Goal: Navigation & Orientation: Find specific page/section

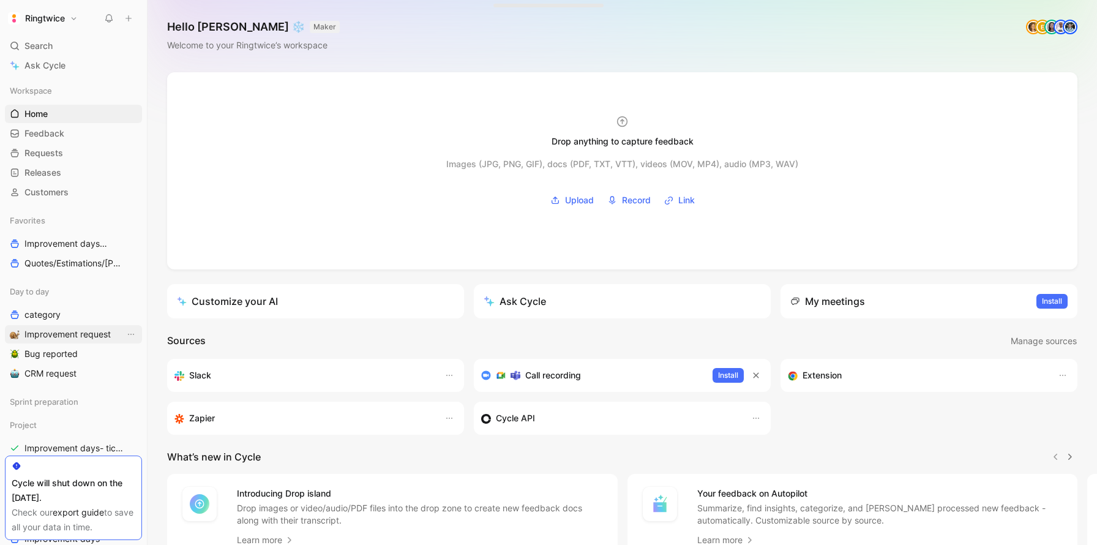
click at [52, 331] on span "Improvement request" at bounding box center [67, 334] width 86 height 12
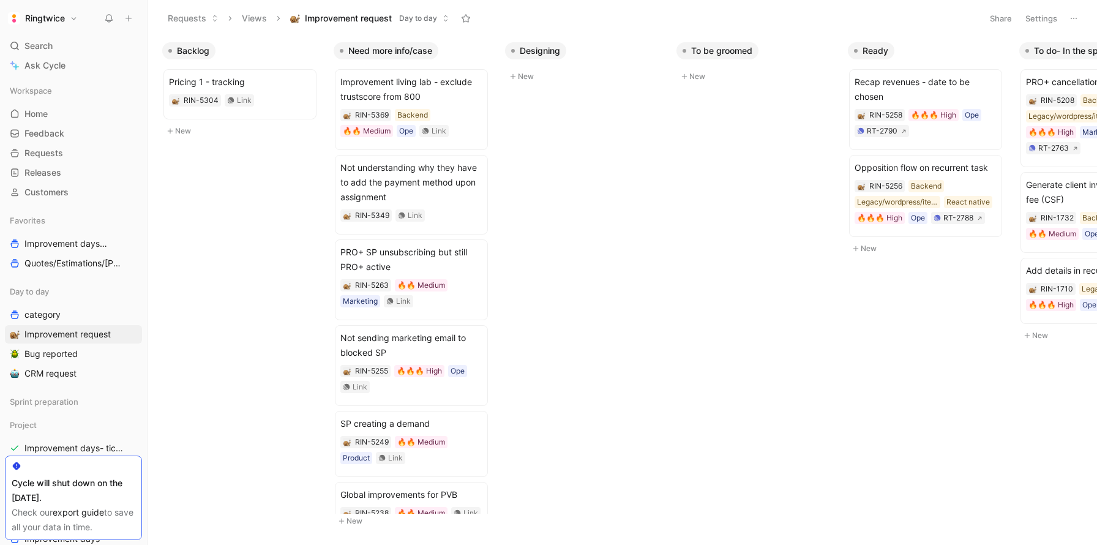
click at [1029, 17] on button "Settings" at bounding box center [1041, 18] width 43 height 17
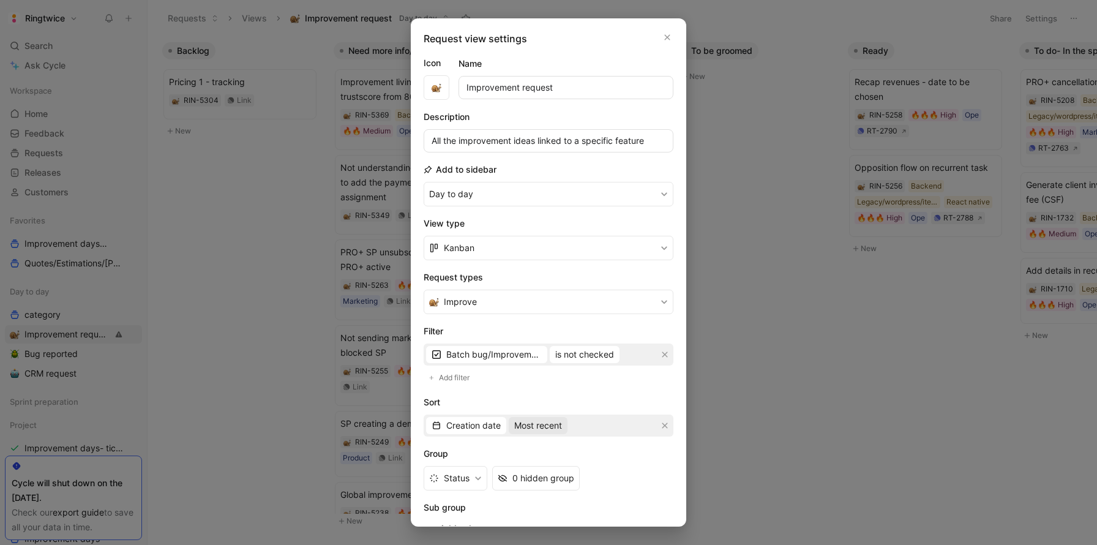
click at [542, 426] on span "Most recent" at bounding box center [538, 425] width 48 height 15
click at [468, 427] on span "Creation date" at bounding box center [473, 425] width 54 height 15
click at [469, 466] on span "Quotes" at bounding box center [460, 468] width 29 height 10
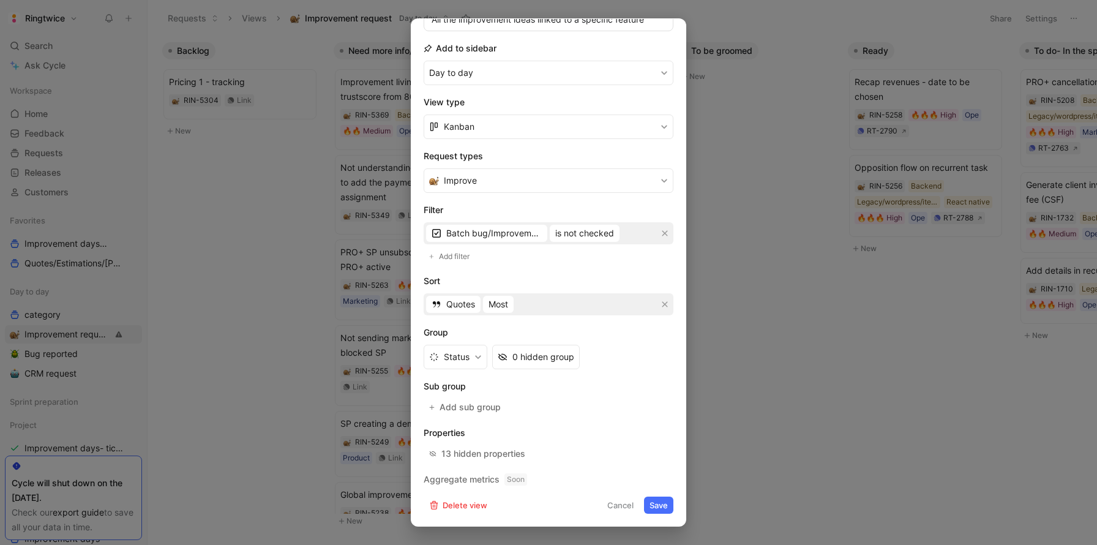
click at [662, 506] on button "Save" at bounding box center [658, 504] width 29 height 17
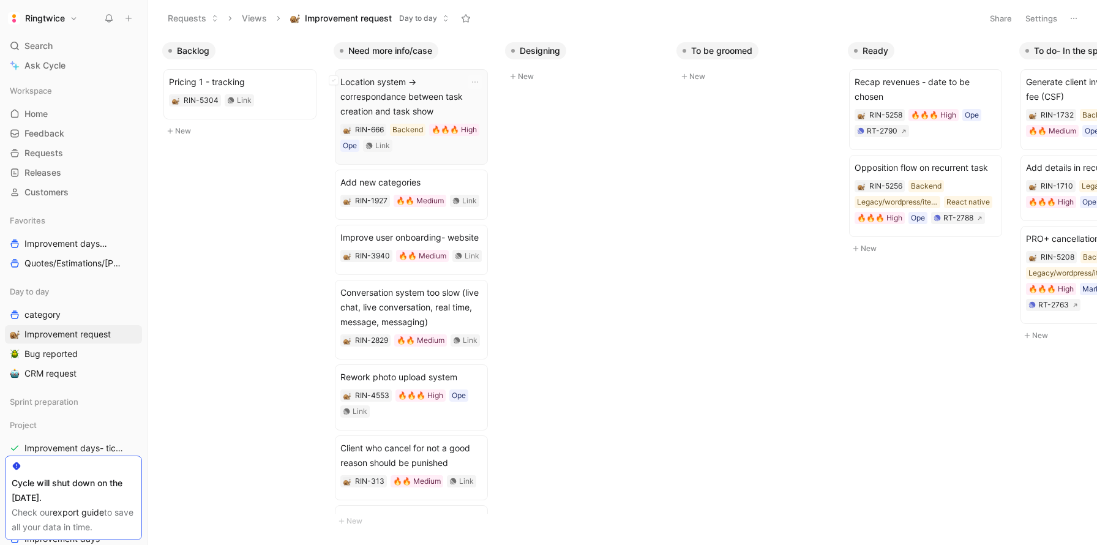
click at [437, 103] on span "Location system -> correspondance between task creation and task show" at bounding box center [411, 97] width 142 height 44
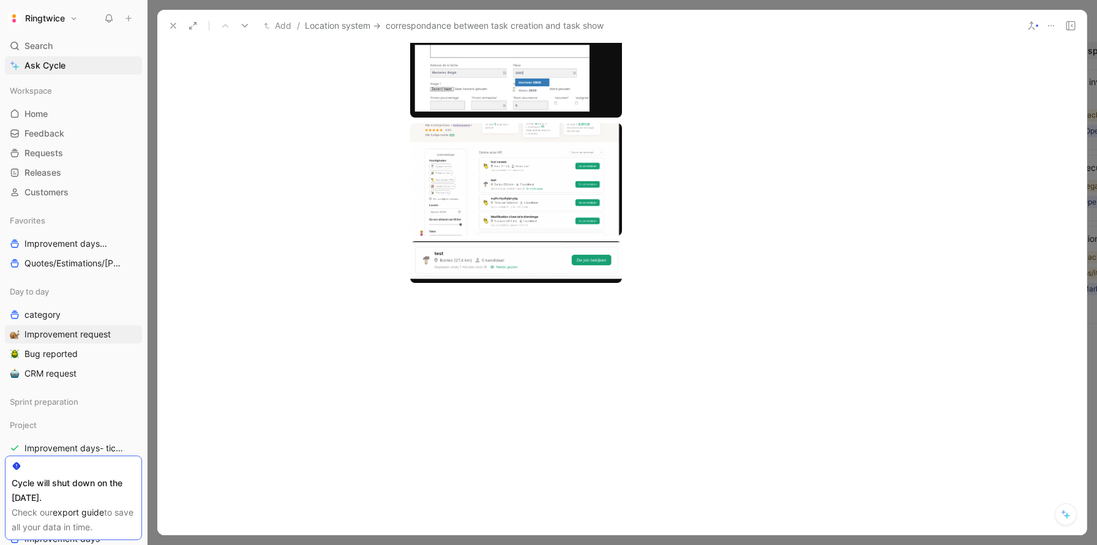
scroll to position [2233, 0]
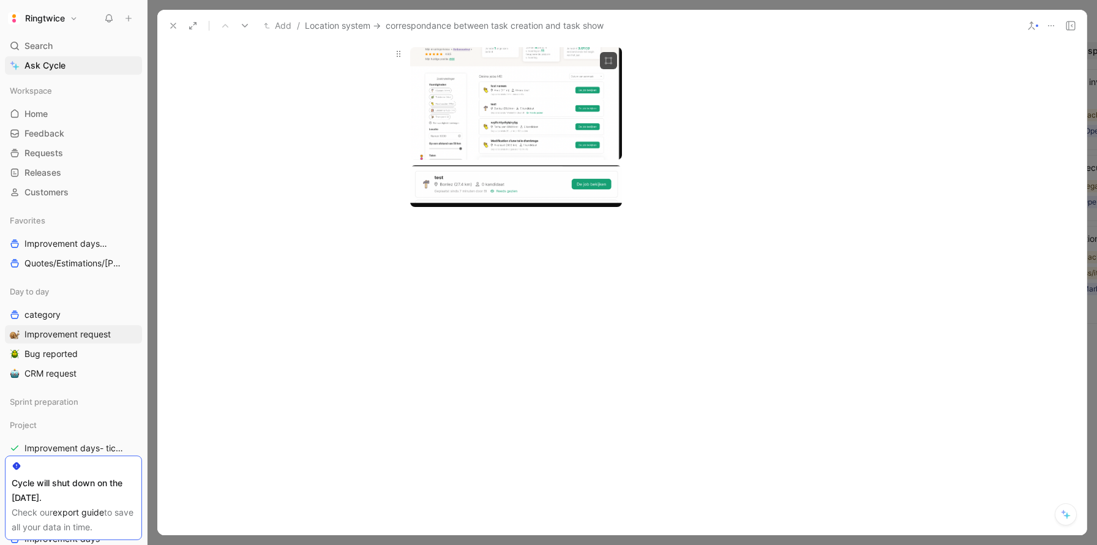
click at [531, 183] on body "Ringtwice Search ⌘ K Ask Cycle Workspace Home G then H Feedback G then F Reques…" at bounding box center [548, 272] width 1097 height 545
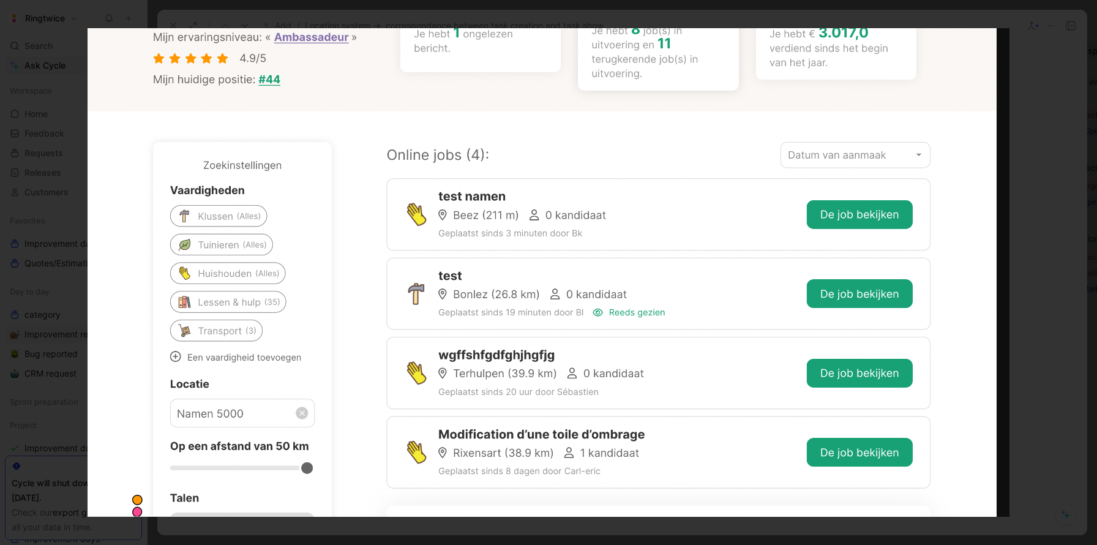
click at [531, 183] on img at bounding box center [549, 272] width 922 height 488
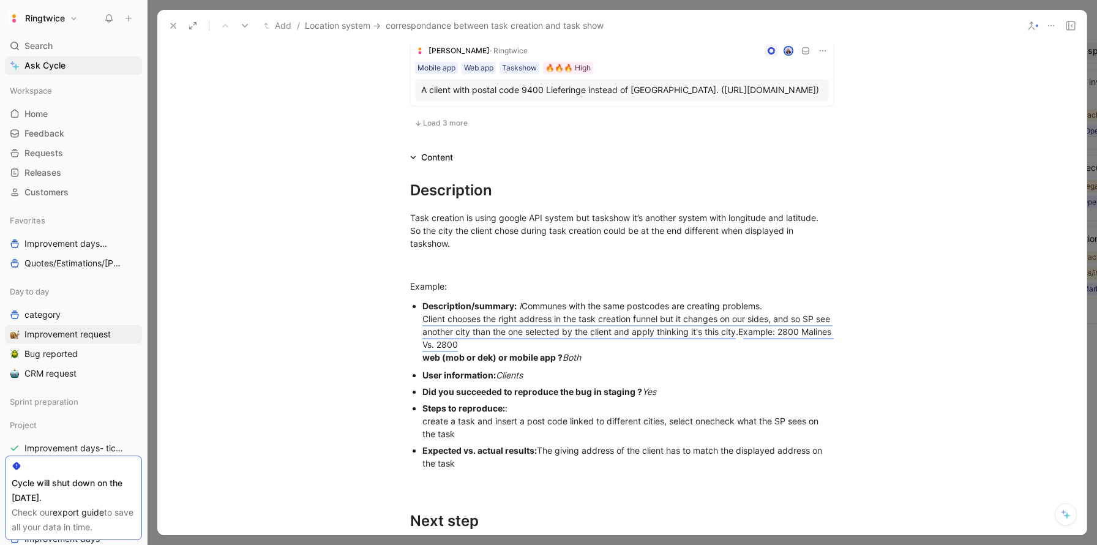
scroll to position [1093, 0]
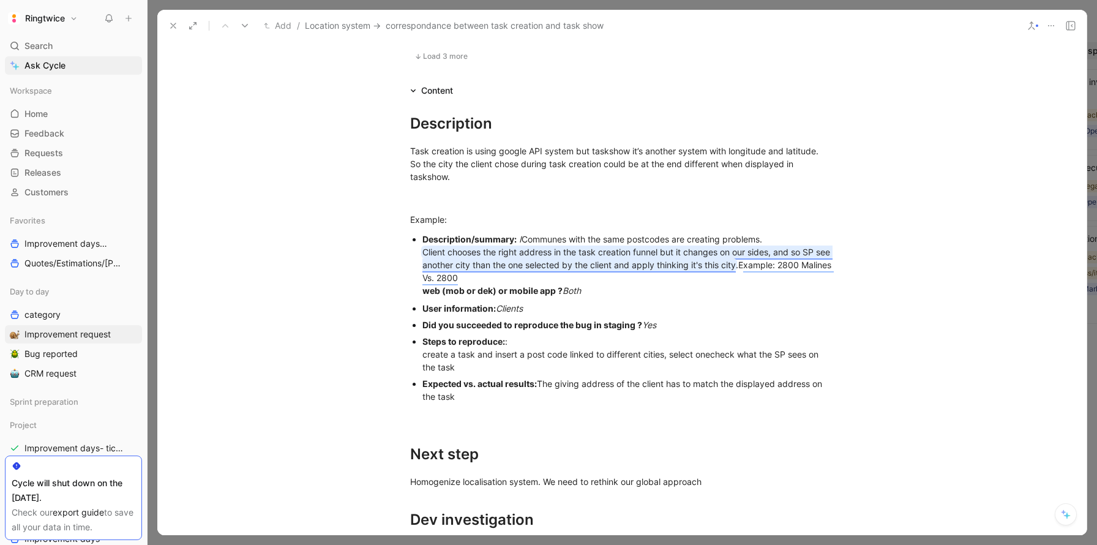
click at [512, 270] on span "Client chooses the right address in the task creation funnel but it changes on …" at bounding box center [627, 258] width 410 height 23
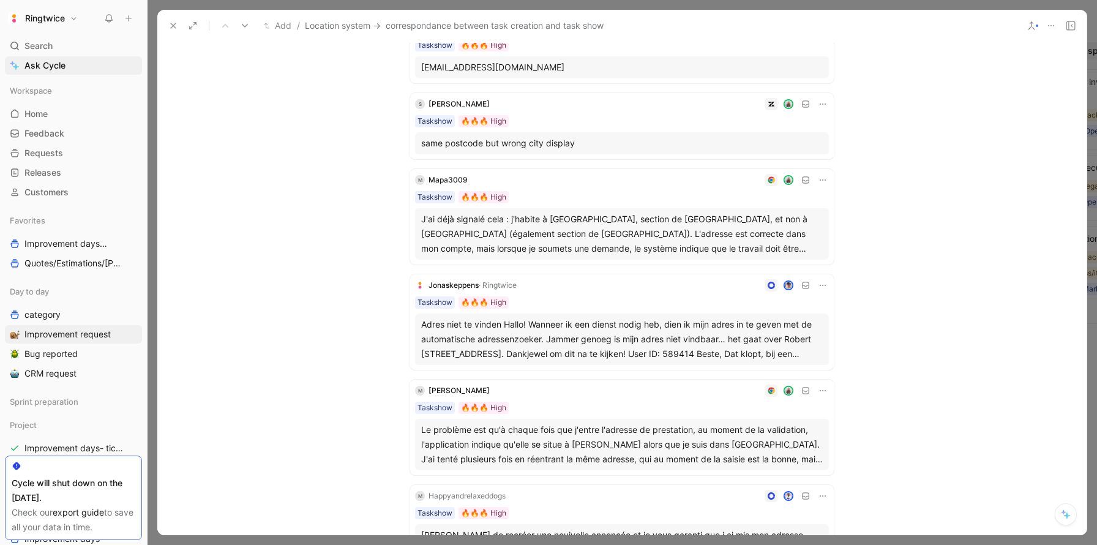
scroll to position [0, 0]
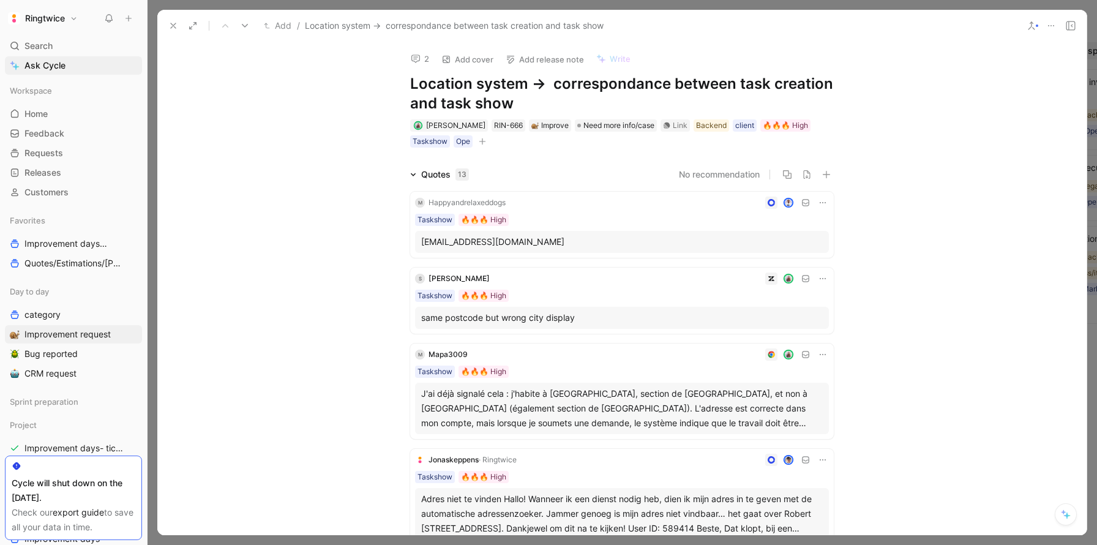
click at [174, 24] on use at bounding box center [173, 25] width 5 height 5
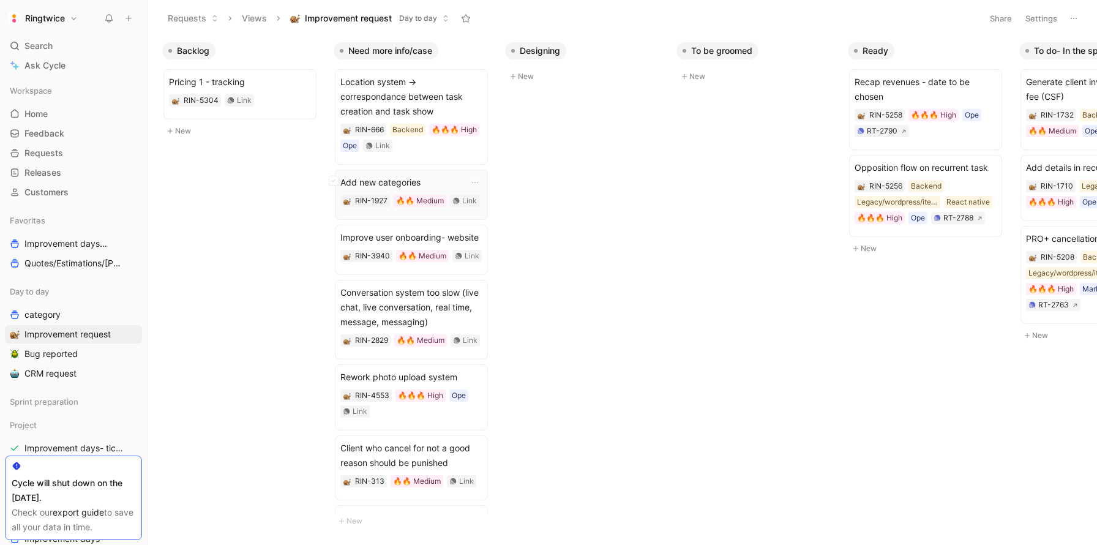
click at [378, 188] on span "Add new categories" at bounding box center [411, 182] width 142 height 15
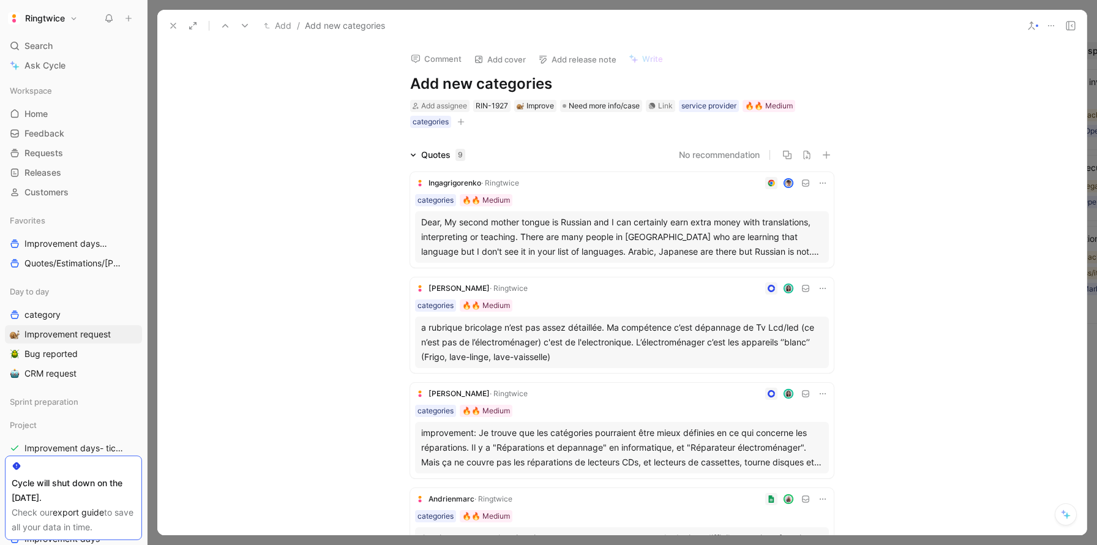
click at [176, 26] on icon at bounding box center [173, 26] width 10 height 10
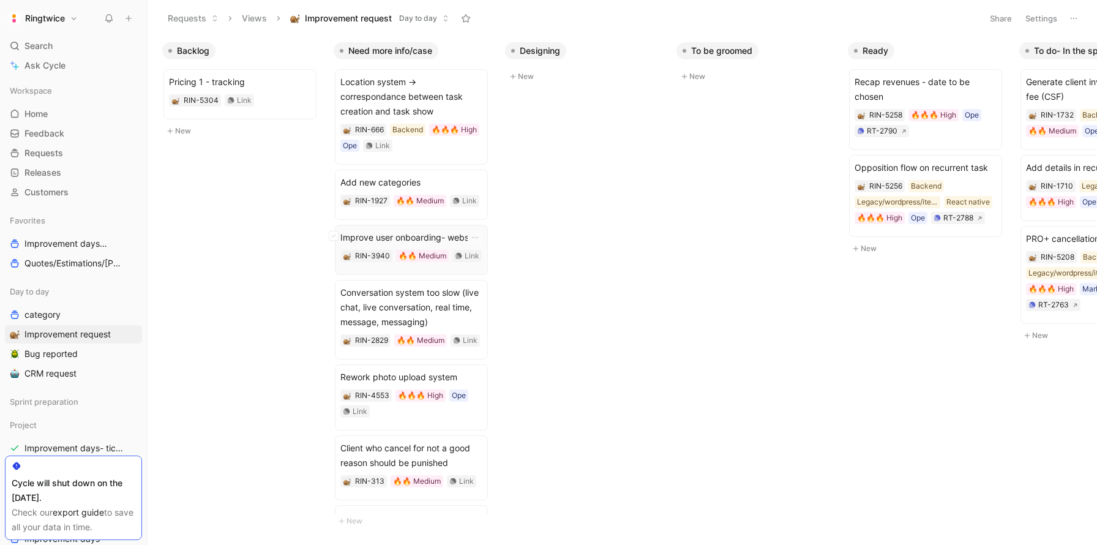
click at [393, 239] on span "Improve user onboarding- website" at bounding box center [411, 237] width 142 height 15
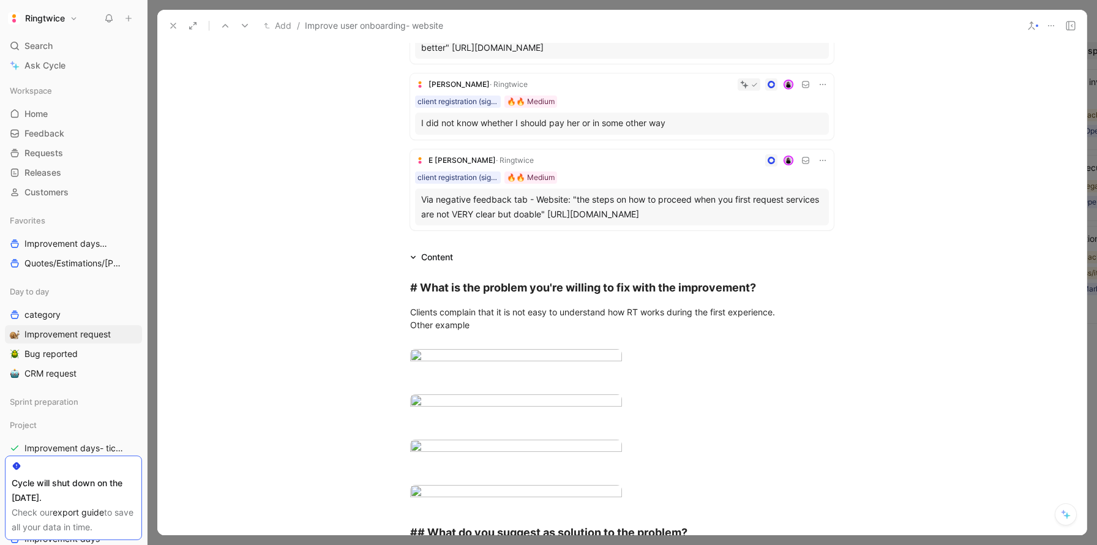
scroll to position [1, 0]
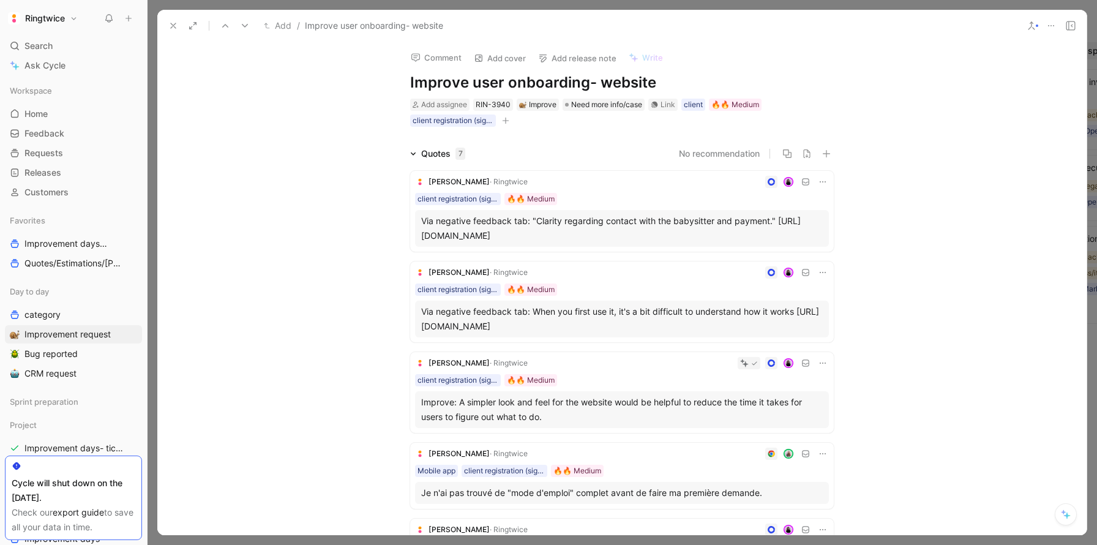
click at [170, 22] on icon at bounding box center [173, 26] width 10 height 10
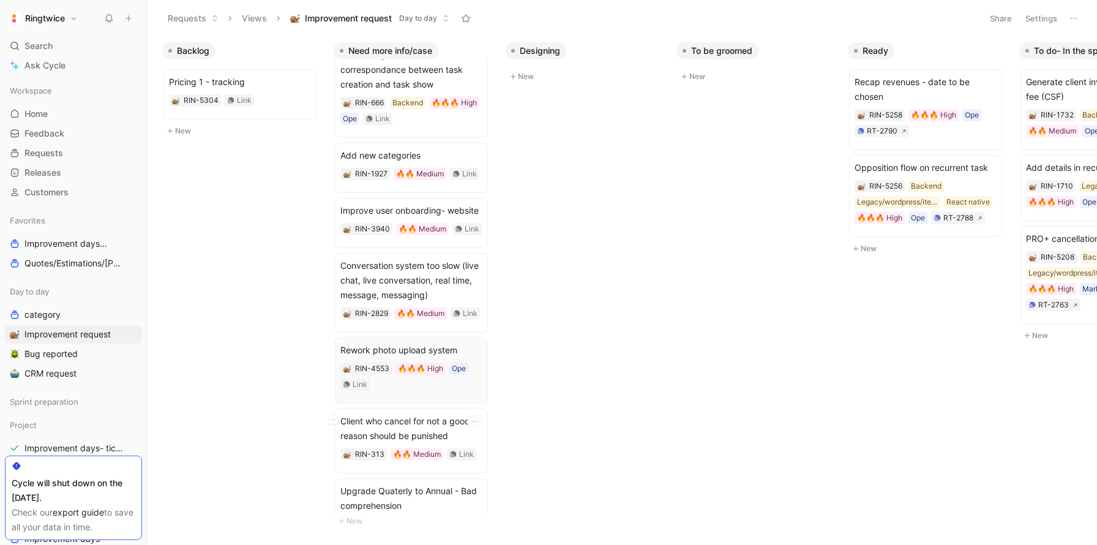
scroll to position [39, 0]
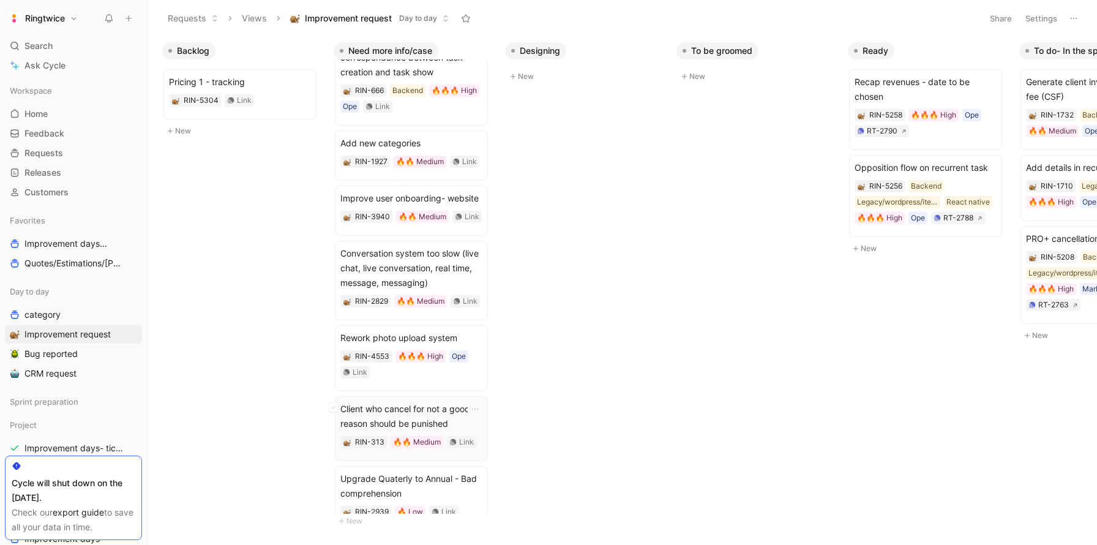
click at [421, 411] on span "Client who cancel for not a good reason should be punished" at bounding box center [411, 416] width 142 height 29
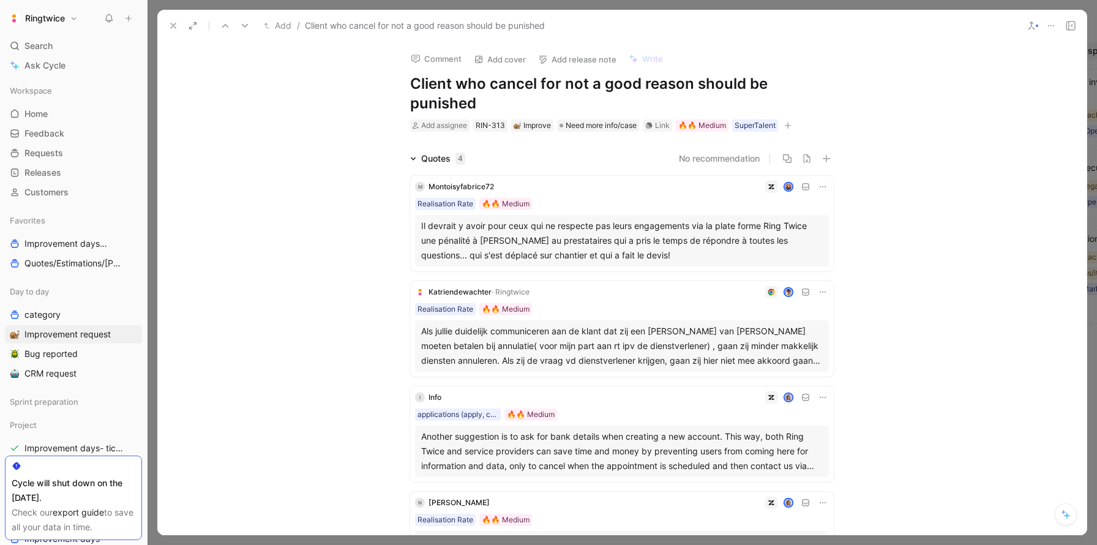
click at [178, 28] on button at bounding box center [173, 25] width 17 height 17
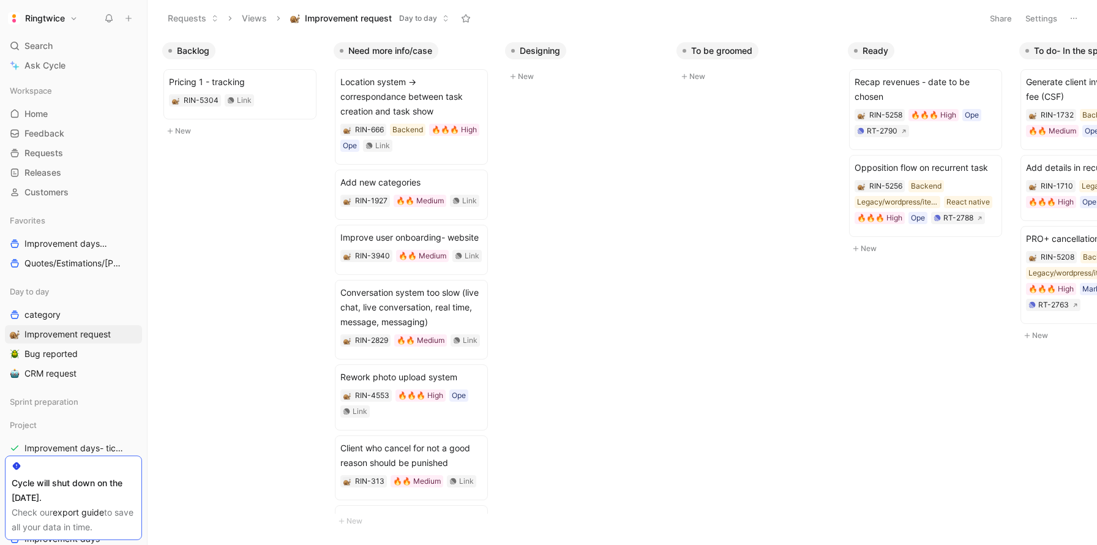
click at [48, 13] on h1 "Ringtwice" at bounding box center [45, 18] width 40 height 11
click at [77, 190] on div "Log out" at bounding box center [83, 193] width 151 height 20
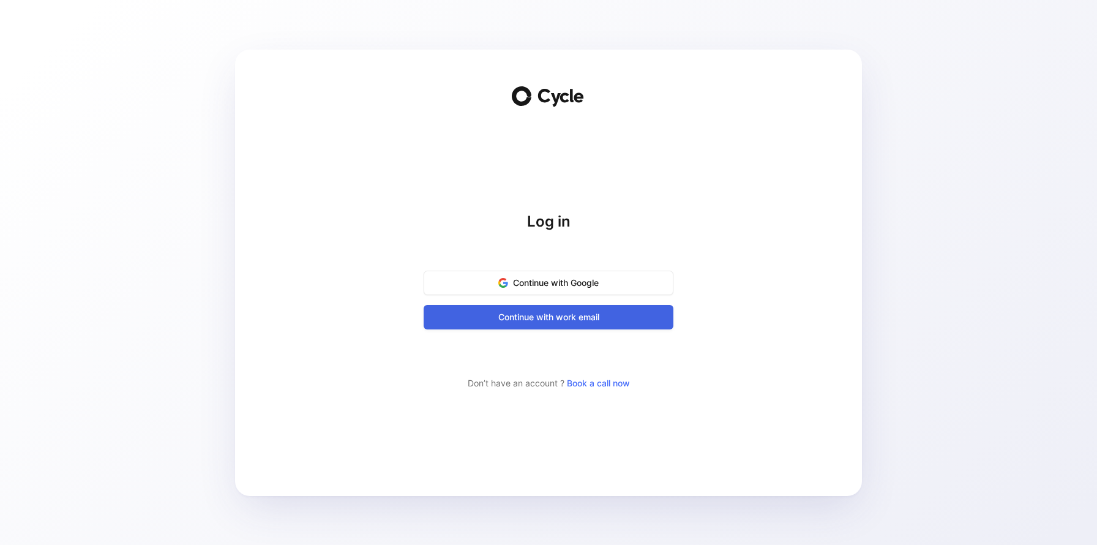
click at [567, 319] on span "Continue with work email" at bounding box center [548, 317] width 219 height 15
click at [559, 283] on span "Continue with Google" at bounding box center [548, 282] width 219 height 15
